Goal: Find specific page/section: Find specific page/section

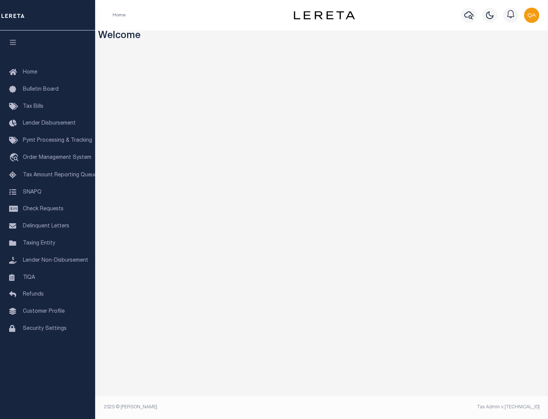
click at [48, 277] on link "TIQA" at bounding box center [47, 277] width 95 height 17
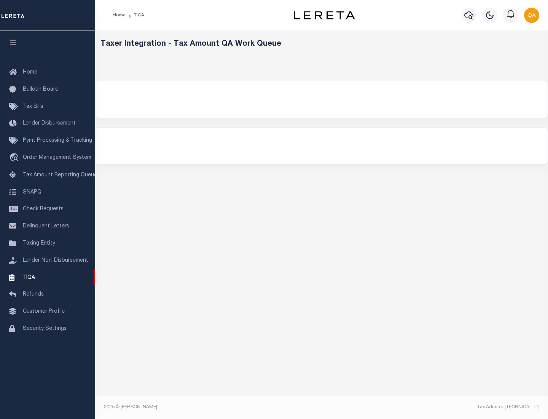
select select "200"
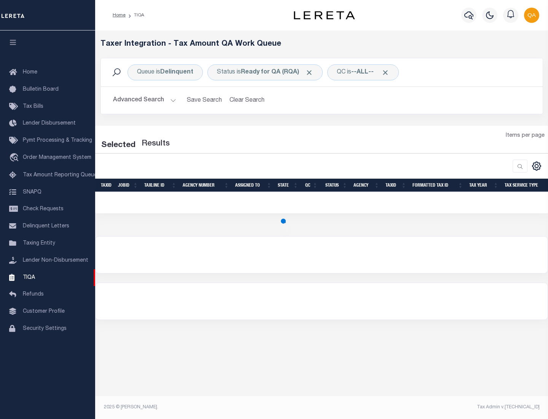
select select "200"
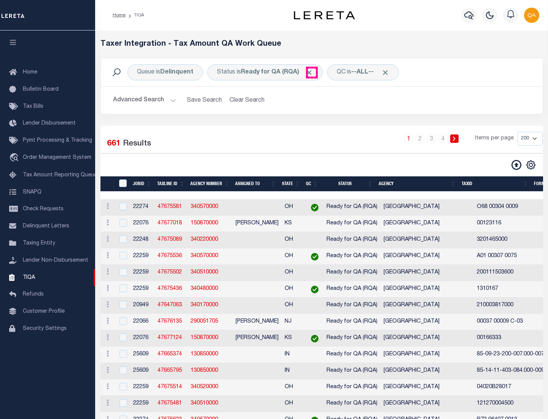
click at [312, 72] on span "Click to Remove" at bounding box center [309, 73] width 8 height 8
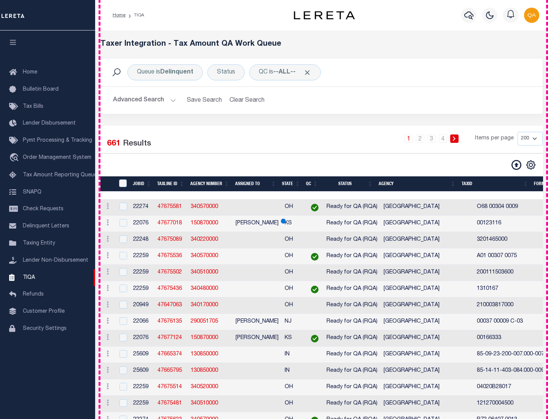
scroll to position [1627, 0]
